Goal: Task Accomplishment & Management: Complete application form

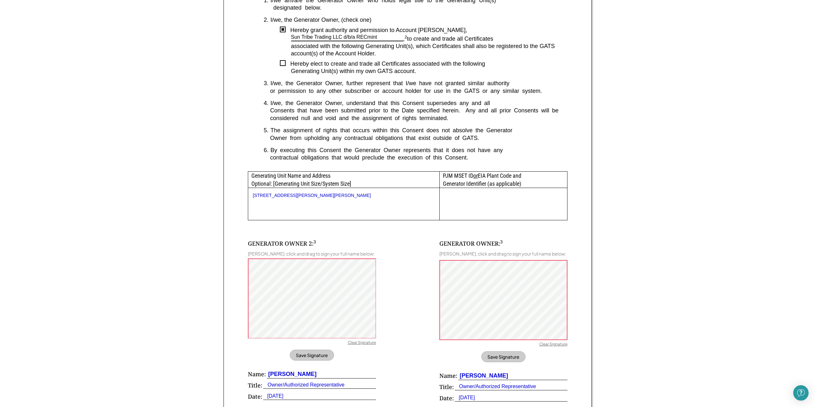
click at [102, 101] on div "Sign GATS Schedule A Form Virginia requires that you sign the following documen…" at bounding box center [407, 169] width 815 height 660
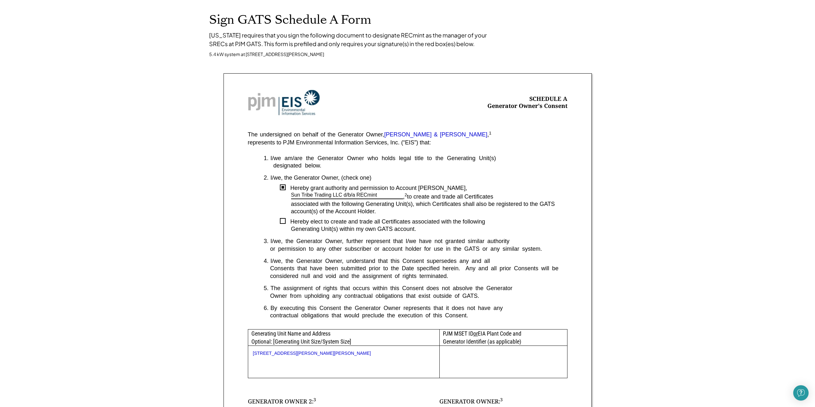
scroll to position [64, 0]
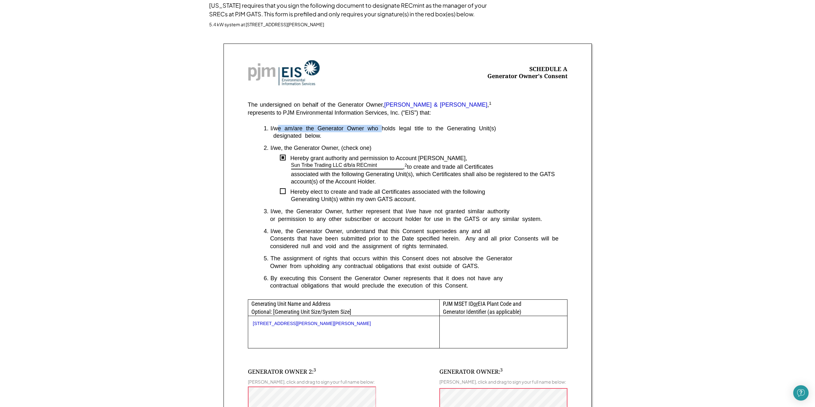
drag, startPoint x: 283, startPoint y: 130, endPoint x: 383, endPoint y: 127, distance: 99.7
click at [383, 127] on div "I/we am/are the Generator Owner who holds legal title to the Generating Unit(s)" at bounding box center [419, 128] width 297 height 7
click at [318, 128] on div "I/we am/are the Generator Owner who holds legal title to the Generating Unit(s)" at bounding box center [419, 128] width 297 height 7
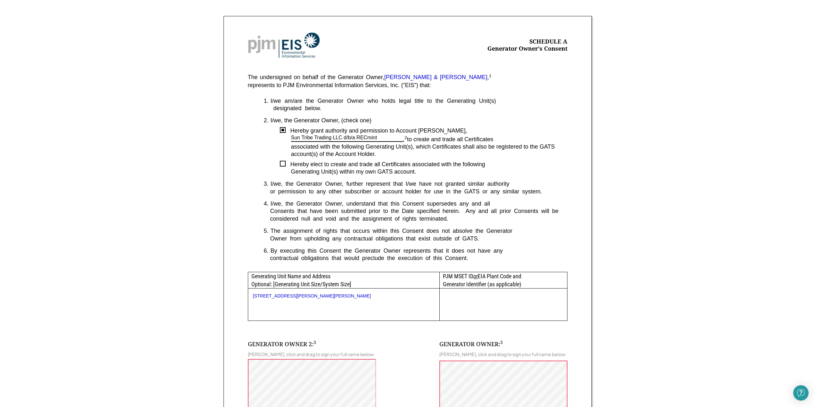
scroll to position [96, 0]
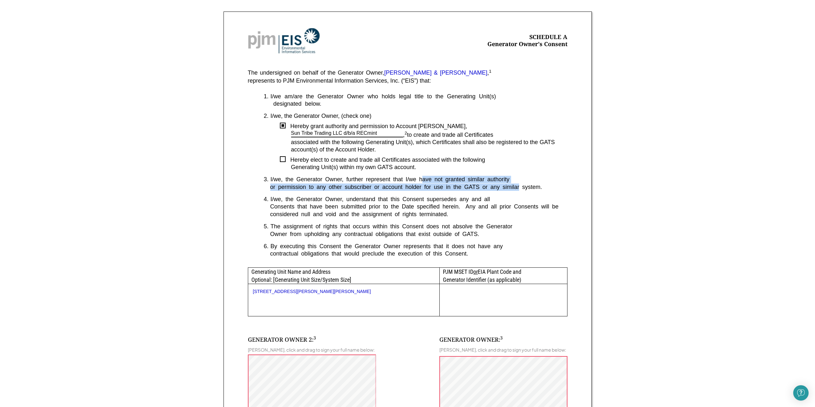
drag, startPoint x: 424, startPoint y: 180, endPoint x: 521, endPoint y: 188, distance: 97.4
click at [520, 188] on div "1. I/we am/are the Generator Owner who holds legal title to the Generating Unit…" at bounding box center [408, 180] width 320 height 175
click at [523, 186] on div "or permission to any other subscriber or account holder for use in the GATS or …" at bounding box center [416, 187] width 304 height 7
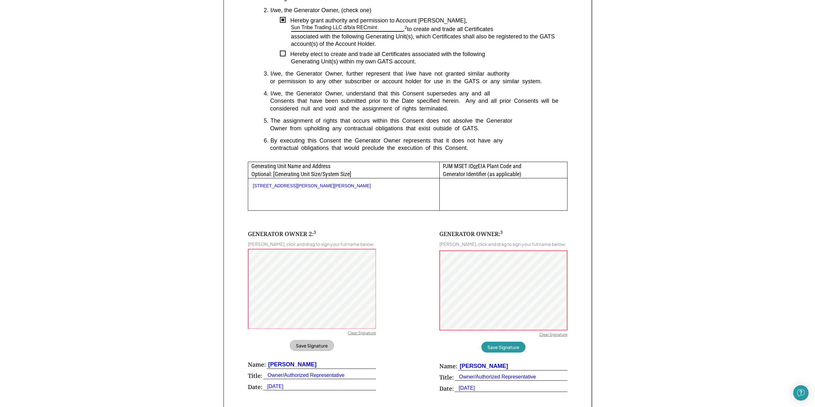
scroll to position [224, 0]
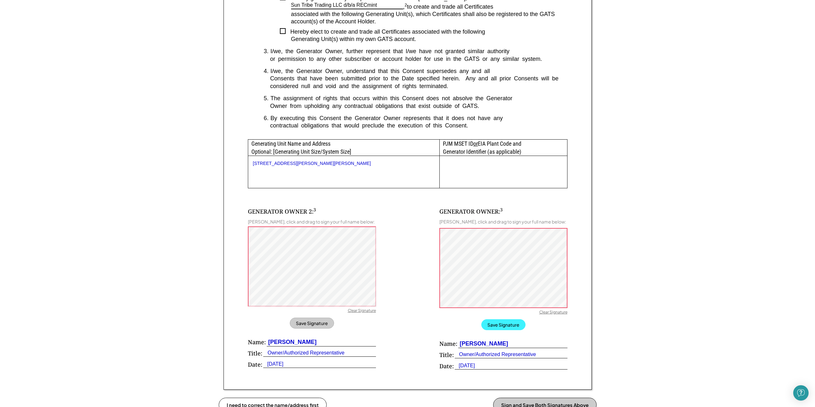
click at [493, 326] on button "Save Signature" at bounding box center [503, 324] width 44 height 11
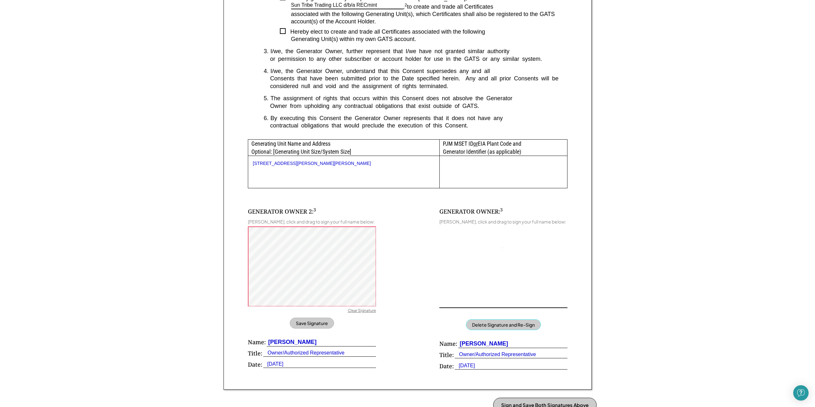
click at [490, 323] on button "Delete Signature and Re-Sign" at bounding box center [503, 324] width 75 height 11
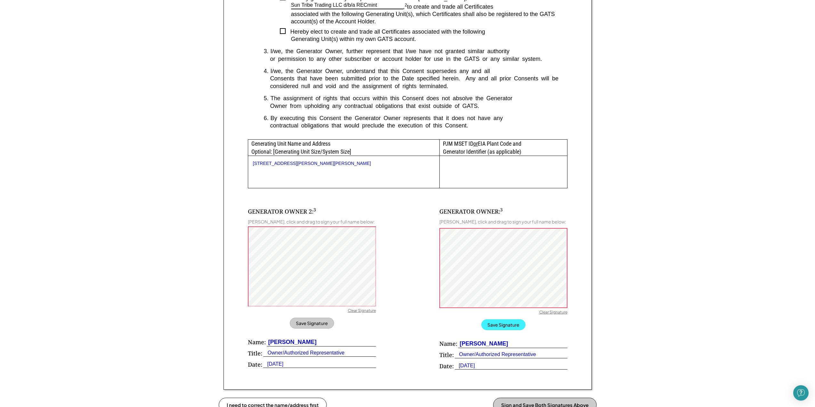
click at [506, 326] on button "Save Signature" at bounding box center [503, 324] width 44 height 11
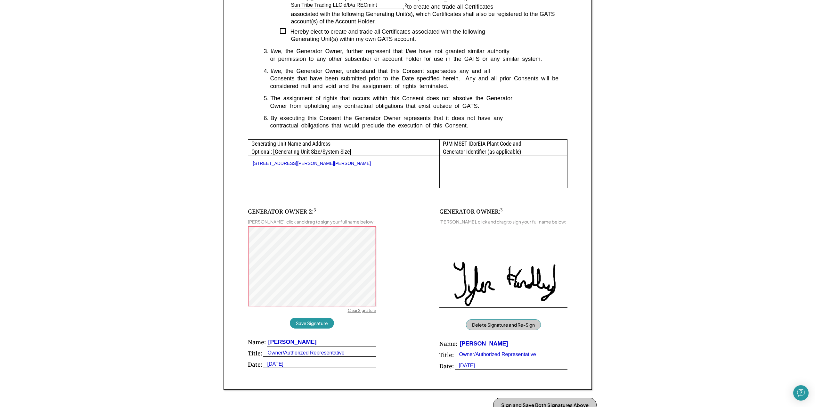
click at [356, 310] on div "Clear Signature" at bounding box center [362, 311] width 28 height 6
click at [378, 285] on div "GENERATOR OWNER 2: 3 Carolyn Johnson, click and drag to sign your full name bel…" at bounding box center [408, 280] width 320 height 185
click at [312, 321] on button "Save Signature" at bounding box center [312, 323] width 44 height 11
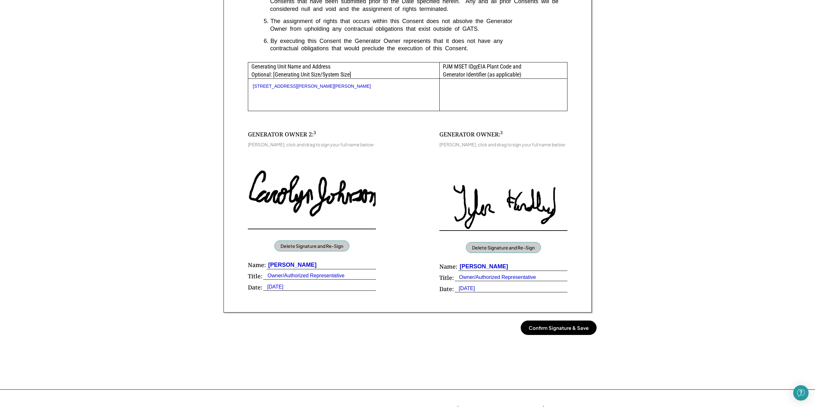
scroll to position [352, 0]
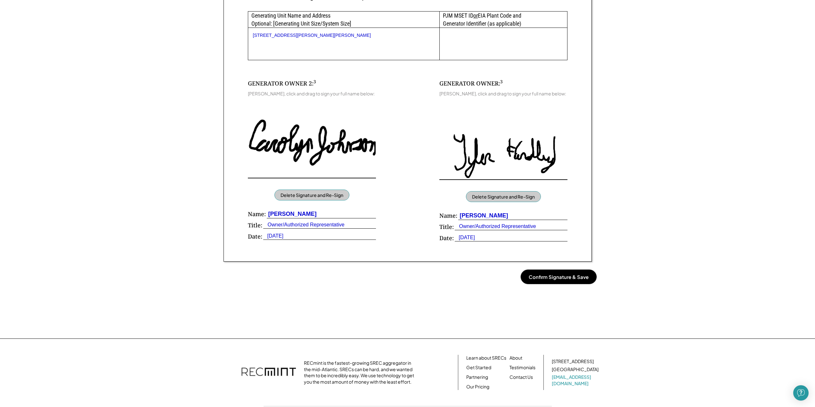
click at [554, 278] on button "Confirm Signature & Save" at bounding box center [559, 277] width 76 height 14
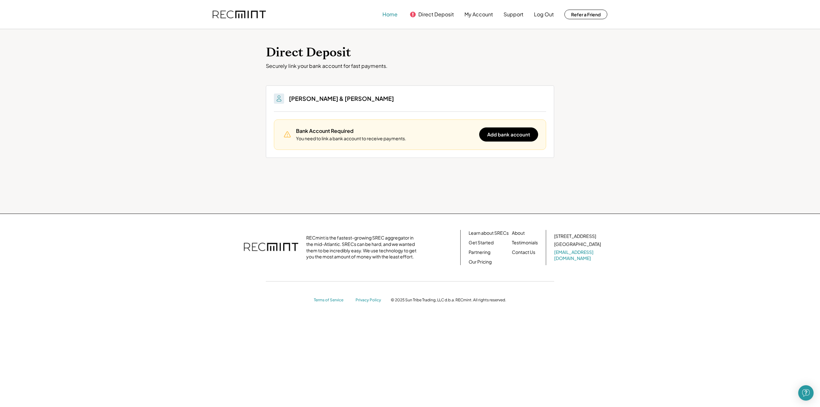
click at [395, 14] on button "Home" at bounding box center [389, 14] width 15 height 13
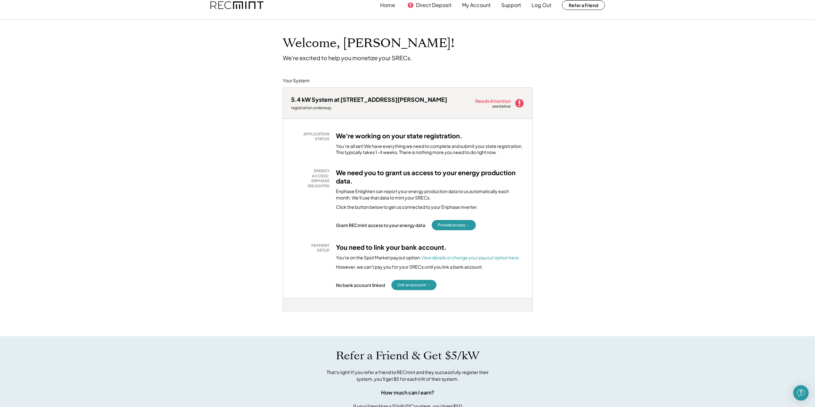
scroll to position [32, 0]
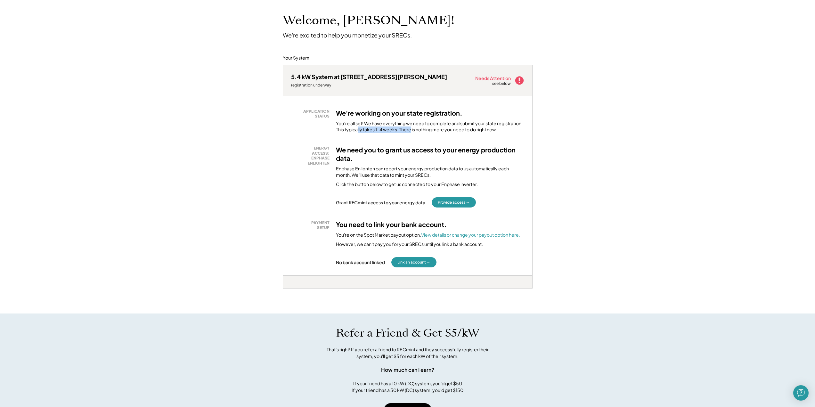
drag, startPoint x: 358, startPoint y: 129, endPoint x: 422, endPoint y: 132, distance: 63.8
click at [413, 131] on div "You’re all set! We have everything we need to complete and submit your state re…" at bounding box center [430, 126] width 188 height 12
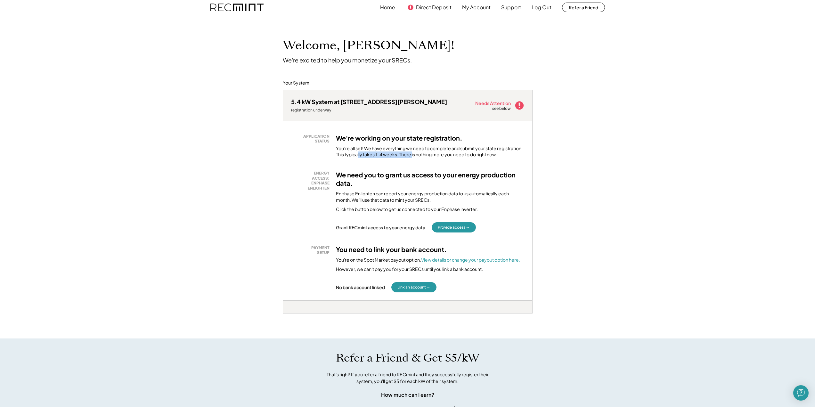
scroll to position [0, 0]
